Goal: Navigation & Orientation: Find specific page/section

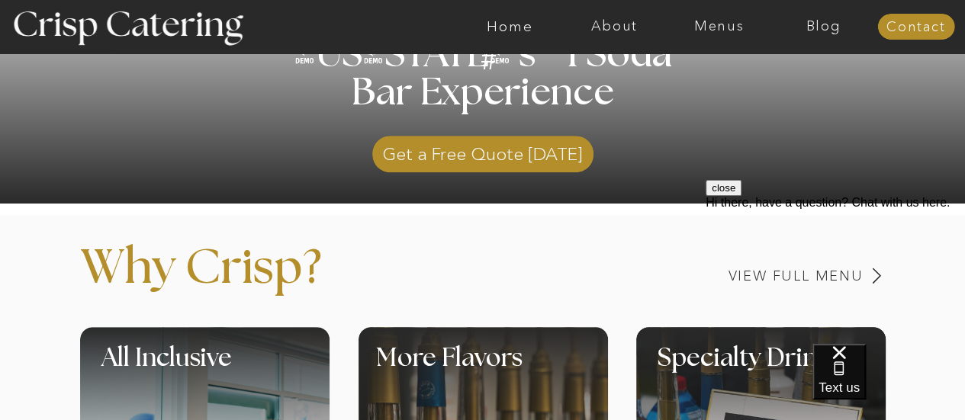
scroll to position [429, 0]
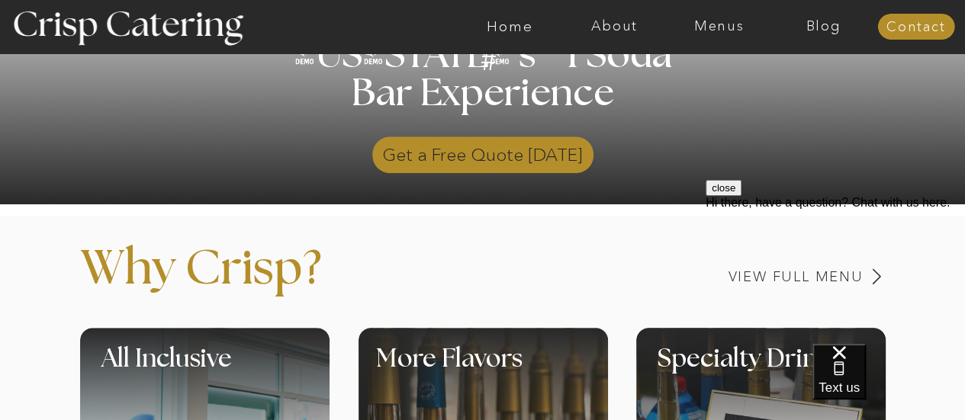
click at [401, 166] on p "Get a Free Quote [DATE]" at bounding box center [482, 151] width 221 height 44
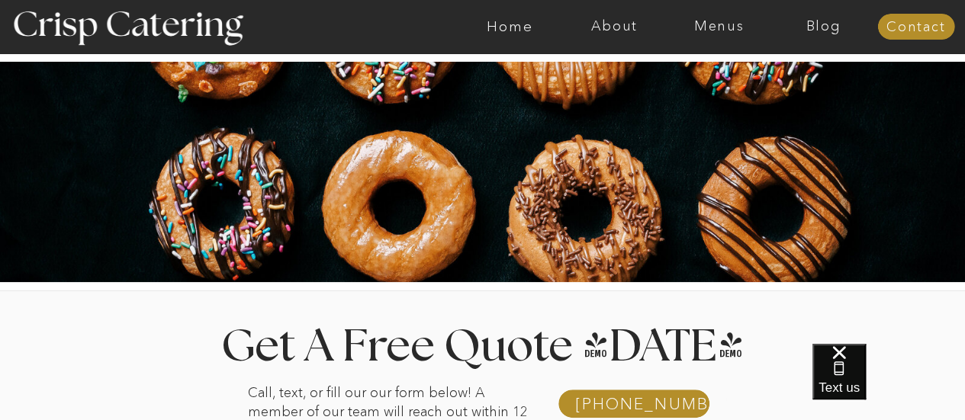
drag, startPoint x: 0, startPoint y: 0, endPoint x: 439, endPoint y: 157, distance: 466.5
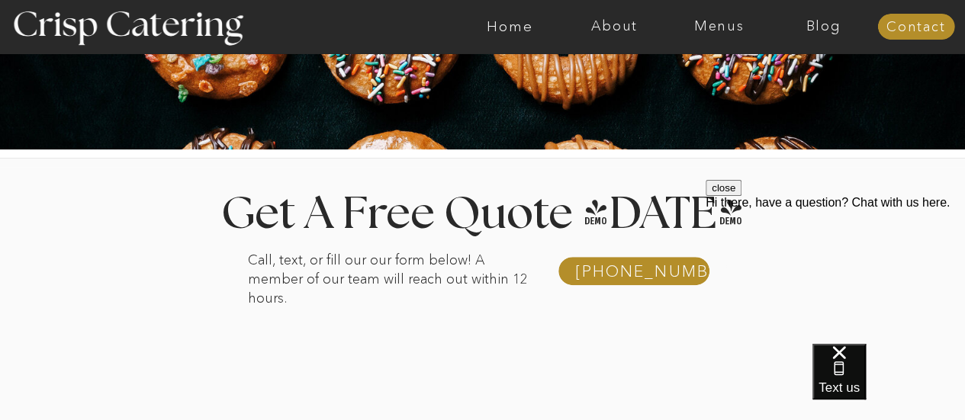
scroll to position [159, 0]
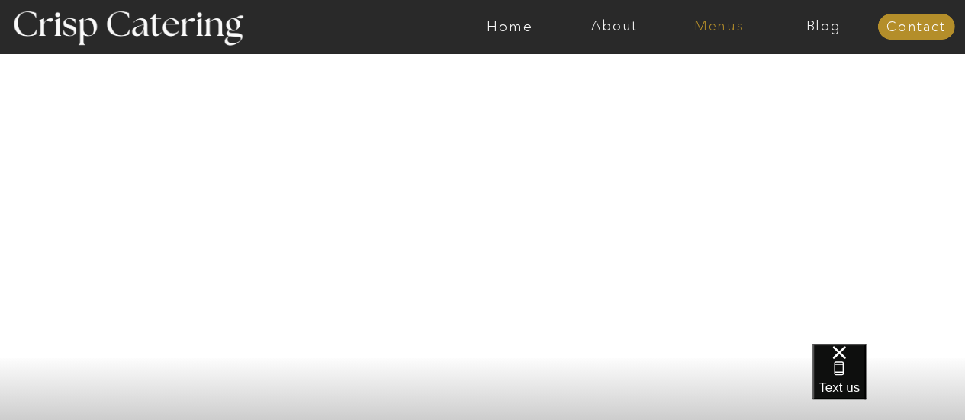
click at [710, 28] on nav "Menus" at bounding box center [718, 26] width 104 height 15
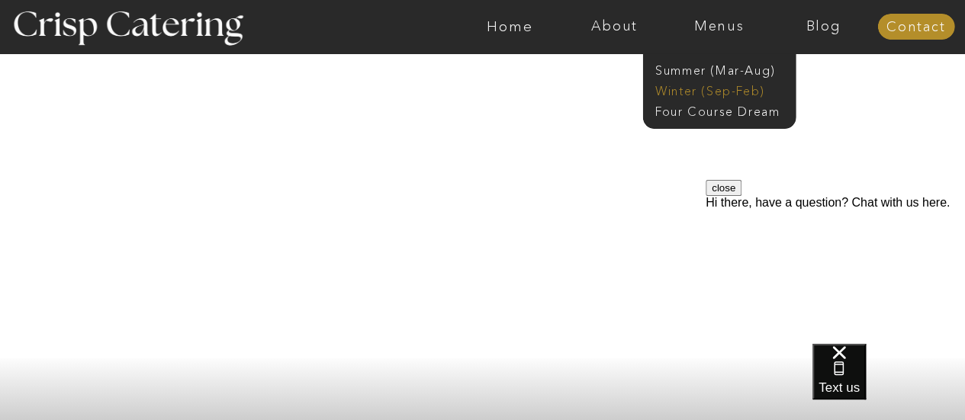
click at [700, 88] on nav "Winter (Sep-Feb)" at bounding box center [717, 89] width 125 height 14
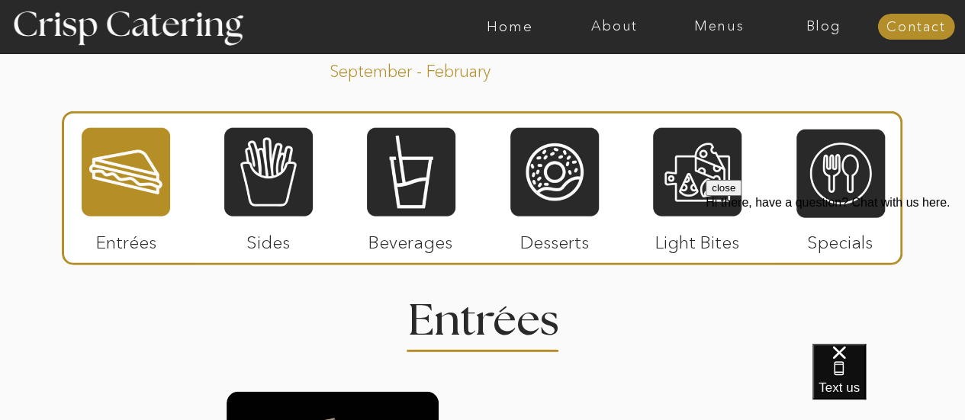
scroll to position [1784, 0]
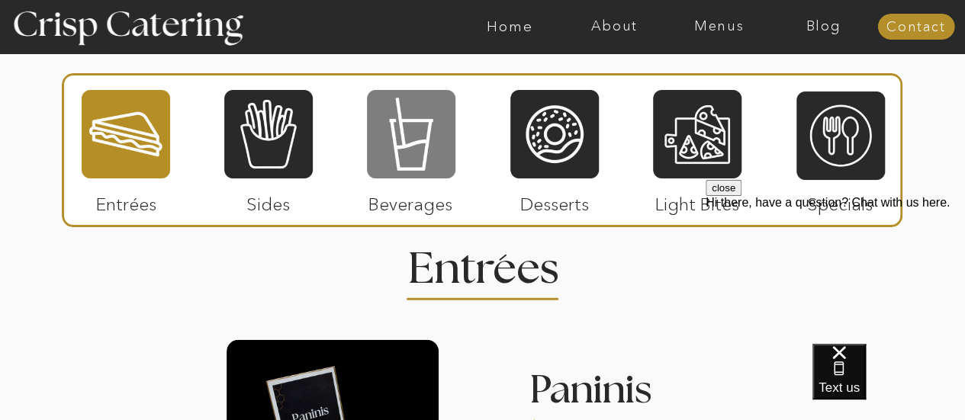
click at [414, 129] on div at bounding box center [411, 134] width 88 height 92
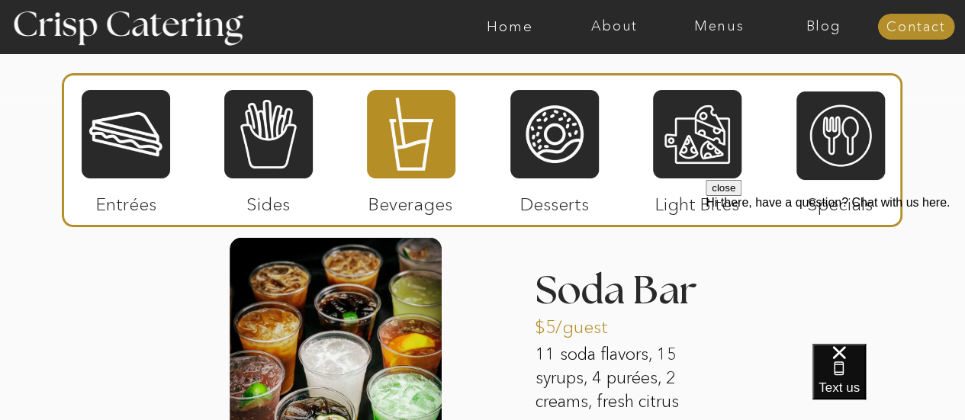
scroll to position [1872, 0]
